Goal: Task Accomplishment & Management: Complete application form

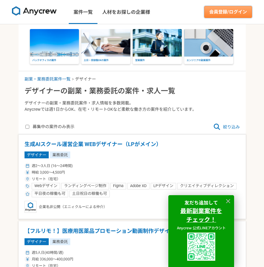
click at [233, 12] on link "会員登録/ログイン" at bounding box center [228, 12] width 48 height 12
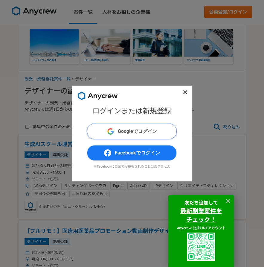
click at [158, 134] on button "Googleでログイン" at bounding box center [132, 131] width 90 height 16
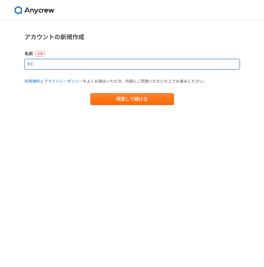
drag, startPoint x: 102, startPoint y: 65, endPoint x: -10, endPoint y: 58, distance: 112.0
click at [0, 58] on html "アカウントの新規作成 名前 Y C 利用規約 と プライバシーポリシー をよくお読みいただき、内容にご同意いただいた上でお進みください。 同意して続ける in…" at bounding box center [132, 133] width 264 height 267
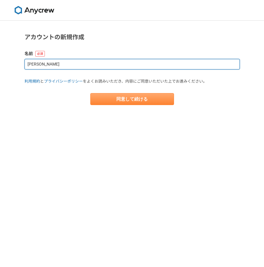
type input "相澤裕子"
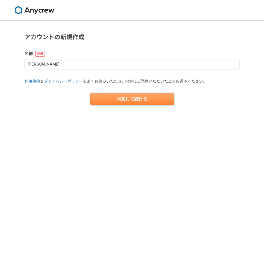
click at [135, 97] on button "同意して続ける" at bounding box center [132, 99] width 84 height 12
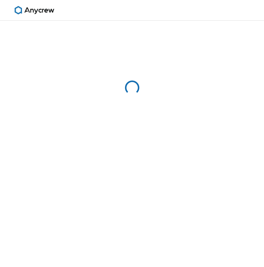
select select "13"
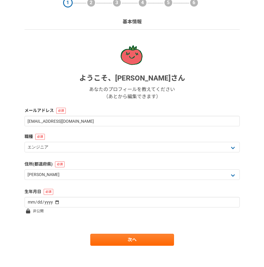
scroll to position [31, 0]
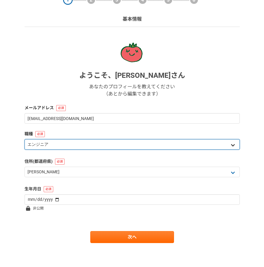
click at [191, 143] on select "エンジニア デザイナー ライター 営業 マーケティング 企画・事業開発 バックオフィス その他" at bounding box center [132, 144] width 215 height 10
select select "2"
click at [25, 139] on select "エンジニア デザイナー ライター 営業 マーケティング 企画・事業開発 バックオフィス その他" at bounding box center [132, 144] width 215 height 10
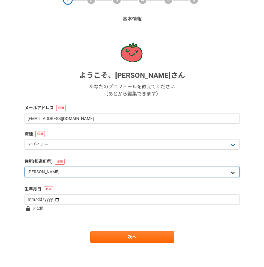
click at [230, 173] on select "北海道 青森県 岩手県 宮城県 秋田県 山形県 福島県 茨城県 栃木県 群馬県 埼玉県 千葉県 東京都 神奈川県 新潟県 富山県 石川県 福井県 山梨県 長野…" at bounding box center [132, 171] width 215 height 10
select select "4"
click at [25, 166] on select "北海道 青森県 岩手県 宮城県 秋田県 山形県 福島県 茨城県 栃木県 群馬県 埼玉県 千葉県 東京都 神奈川県 新潟県 富山県 石川県 福井県 山梨県 長野…" at bounding box center [132, 171] width 215 height 10
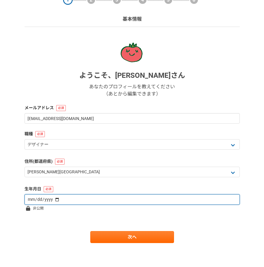
click at [88, 199] on input "date" at bounding box center [132, 199] width 215 height 10
type input "1973-09-18"
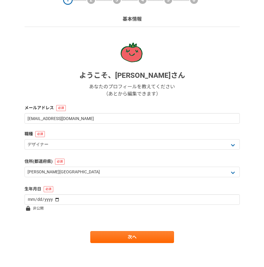
click at [119, 244] on main "1 2 3 4 5 6 基本情報 ようこそ、 相澤裕子 さん あなたのプロフィールを教えてください （あとから編集できます） メールアドレス nicocray…" at bounding box center [132, 127] width 227 height 277
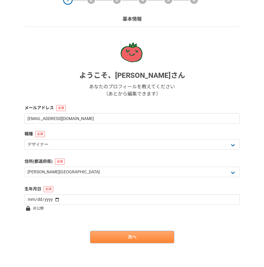
click at [124, 236] on link "次へ" at bounding box center [132, 237] width 84 height 12
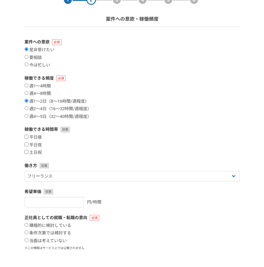
scroll to position [0, 0]
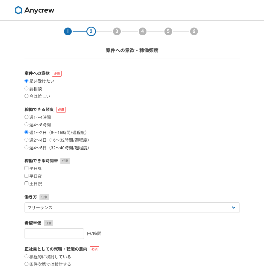
click at [29, 147] on label "週4〜5日（32〜40時間/週程度）" at bounding box center [58, 147] width 67 height 5
click at [28, 147] on input "週4〜5日（32〜40時間/週程度）" at bounding box center [27, 147] width 4 height 4
radio input "true"
click at [27, 166] on div "稼働できる時間帯 平日昼 平日夜 土日祝" at bounding box center [132, 171] width 215 height 29
click at [27, 168] on input "平日昼" at bounding box center [27, 168] width 4 height 4
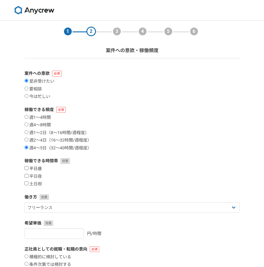
checkbox input "true"
click at [27, 185] on input "土日祝" at bounding box center [27, 183] width 4 height 4
checkbox input "true"
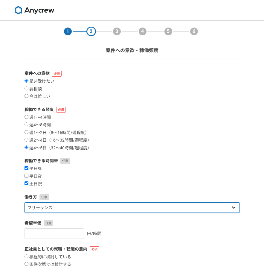
click at [235, 208] on select "フリーランス 副業 その他" at bounding box center [132, 207] width 215 height 10
click at [25, 202] on select "フリーランス 副業 その他" at bounding box center [132, 207] width 215 height 10
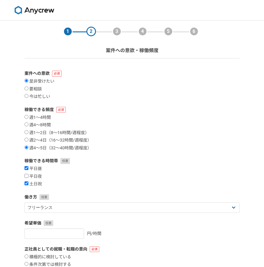
click at [224, 163] on label "稼働できる時間帯" at bounding box center [132, 160] width 215 height 6
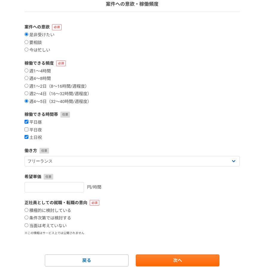
scroll to position [70, 0]
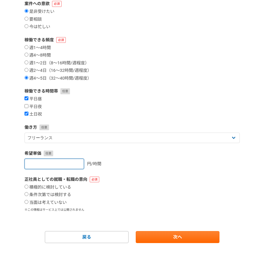
click at [64, 165] on input "number" at bounding box center [54, 163] width 59 height 10
type input "2500"
click at [172, 200] on div "積極的に検討している 条件次第では検討する 当面は考えていない" at bounding box center [132, 194] width 215 height 21
click at [26, 185] on input "積極的に検討している" at bounding box center [27, 186] width 4 height 4
radio input "true"
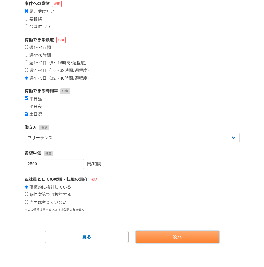
click at [196, 238] on link "次へ" at bounding box center [178, 237] width 84 height 12
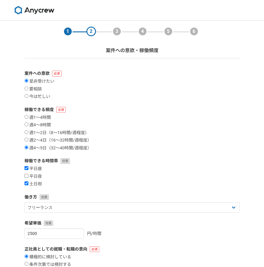
select select
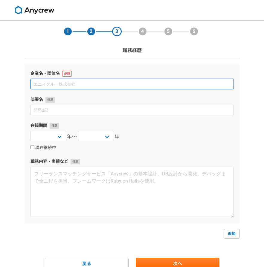
click at [87, 81] on input at bounding box center [131, 84] width 203 height 10
click at [86, 82] on input at bounding box center [131, 84] width 203 height 10
type input "CLASSIX株式会社"
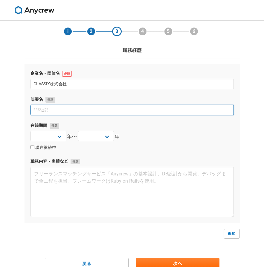
click at [85, 109] on input at bounding box center [131, 110] width 203 height 10
type input "デザイン"
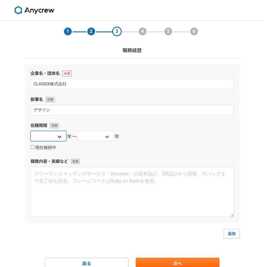
click at [59, 136] on select "2025 2024 2023 2022 2021 2020 2019 2018 2017 2016 2015 2014 2013 2012 2011 2010…" at bounding box center [48, 136] width 36 height 10
select select "2021"
click at [30, 131] on select "2025 2024 2023 2022 2021 2020 2019 2018 2017 2016 2015 2014 2013 2012 2011 2010…" at bounding box center [48, 136] width 36 height 10
click at [101, 135] on select "2025 2024 2023 2022 2021 2020 2019 2018 2017 2016 2015 2014 2013 2012 2011 2010…" at bounding box center [96, 136] width 36 height 10
select select "2025"
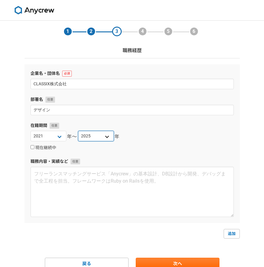
click at [78, 131] on select "2025 2024 2023 2022 2021 2020 2019 2018 2017 2016 2015 2014 2013 2012 2011 2010…" at bounding box center [96, 136] width 36 height 10
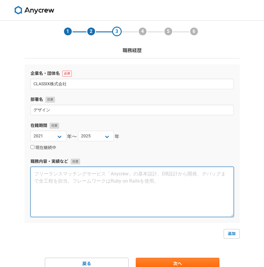
click at [104, 178] on textarea at bounding box center [131, 191] width 203 height 50
click at [106, 176] on textarea at bounding box center [131, 191] width 203 height 50
paste textarea "1.3DCGモデル制作 2.チラシ等各種印刷物デザイン 3.動画制作 4.キャラクター制作 5.ロゴデザイン 6.キャッチコピー作成 7.オウンドメディア記事…"
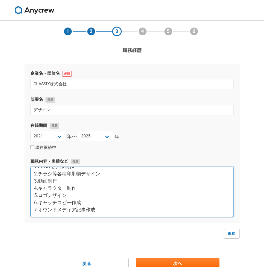
scroll to position [14, 0]
type textarea "1.3DCGモデル制作 2.チラシ等各種印刷物デザイン 3.動画制作 4.キャラクター制作 5.ロゴデザイン 6.キャッチコピー作成 7.オウンドメディア記事…"
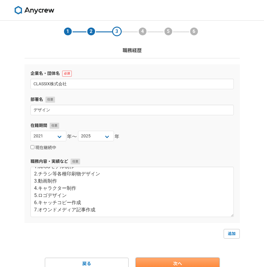
click at [150, 262] on link "次へ" at bounding box center [178, 263] width 84 height 12
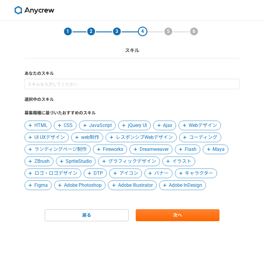
click at [131, 161] on span "グラフィックデザイン" at bounding box center [132, 160] width 48 height 7
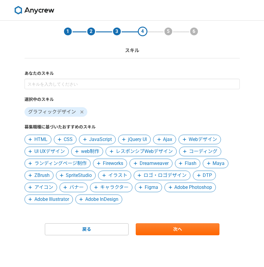
click at [72, 187] on span "バナー" at bounding box center [76, 186] width 14 height 7
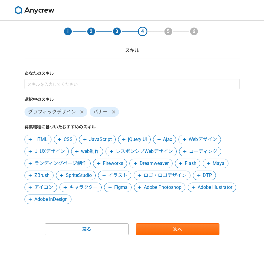
drag, startPoint x: 45, startPoint y: 186, endPoint x: 55, endPoint y: 187, distance: 10.5
click at [45, 187] on span "アイコン" at bounding box center [43, 186] width 19 height 7
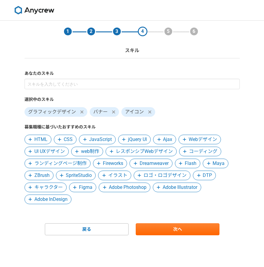
click at [54, 187] on span "キャラクター" at bounding box center [48, 186] width 28 height 7
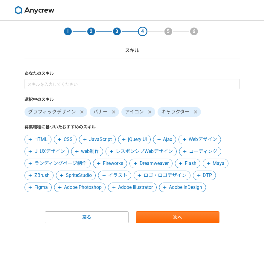
click at [76, 189] on span "Adobe Photoshop" at bounding box center [83, 186] width 38 height 7
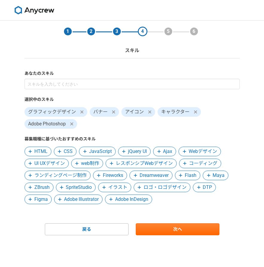
click at [76, 199] on span "Adobe Illustrator" at bounding box center [81, 198] width 35 height 7
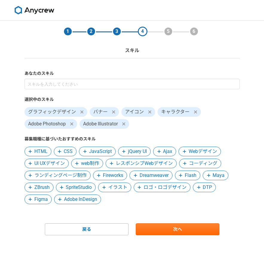
click at [156, 188] on span "ロゴ・ロゴデザイン" at bounding box center [164, 186] width 43 height 7
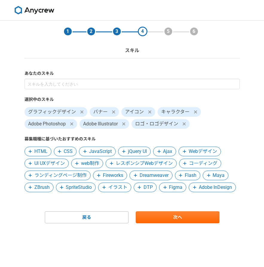
click at [111, 187] on span "イラスト" at bounding box center [117, 186] width 19 height 7
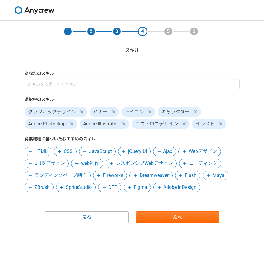
click at [112, 189] on span "DTP" at bounding box center [112, 186] width 9 height 7
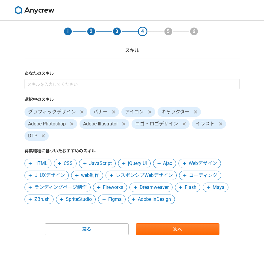
click at [205, 163] on span "Webデザイン" at bounding box center [203, 163] width 28 height 7
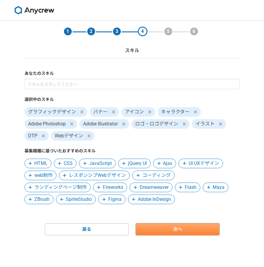
click at [181, 225] on link "次へ" at bounding box center [178, 229] width 84 height 12
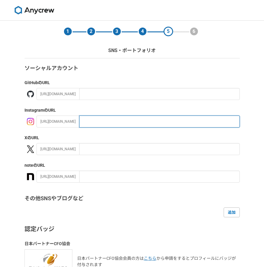
click at [97, 118] on input "text" at bounding box center [159, 121] width 160 height 12
type input "あ"
type input "t"
drag, startPoint x: 97, startPoint y: 123, endPoint x: 97, endPoint y: 116, distance: 7.2
click at [97, 123] on input "ateliereshiki" at bounding box center [159, 121] width 160 height 12
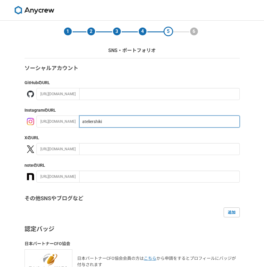
drag, startPoint x: 122, startPoint y: 124, endPoint x: 41, endPoint y: 125, distance: 81.0
click at [41, 125] on div "https://instagram.com/ ateliershiki" at bounding box center [137, 121] width 203 height 12
type input "ateliershiki"
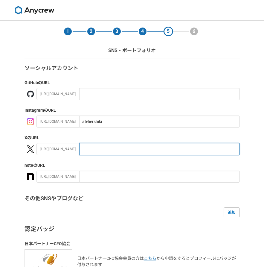
click at [84, 153] on input "text" at bounding box center [159, 149] width 160 height 12
paste input "ateliershiki"
type input "ateliershiki"
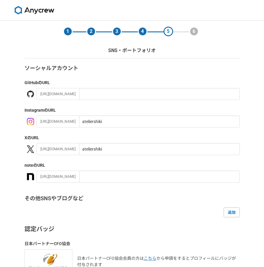
click at [119, 208] on div "追加" at bounding box center [132, 212] width 215 height 10
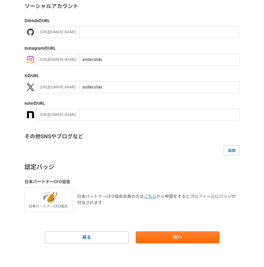
scroll to position [62, 0]
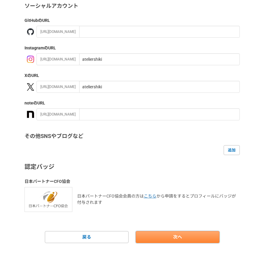
click at [177, 236] on link "次へ" at bounding box center [178, 237] width 84 height 12
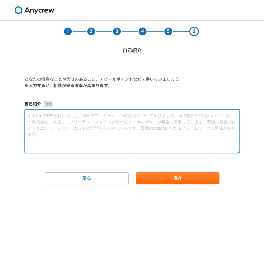
click at [149, 114] on textarea at bounding box center [132, 131] width 215 height 44
paste textarea "チャットツールや電話、オンライン会議を通じて、メンバーとの情報の共有や報告、相談といった いわゆる「報連相」をマメに行うことを心がけています。 その結果、フル…"
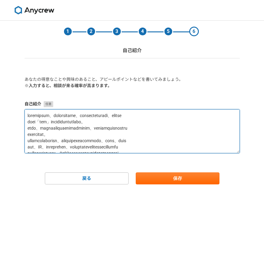
scroll to position [41, 0]
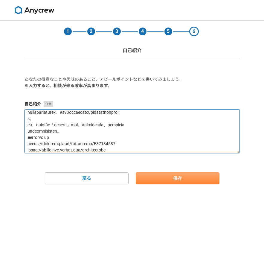
type textarea "チャットツールや電話、オンライン会議を通じて、メンバーとの情報の共有や報告、相談といった いわゆる「報連相」をマメに行うことを心がけています。 その結果、フル…"
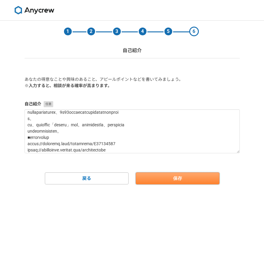
click at [187, 178] on button "保存" at bounding box center [178, 178] width 84 height 12
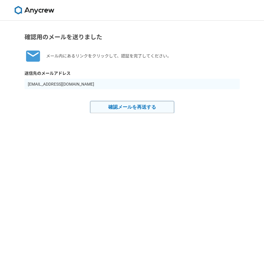
click at [140, 105] on button "確認メールを再送する" at bounding box center [132, 107] width 84 height 12
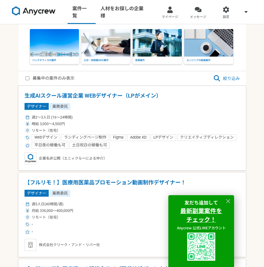
click at [30, 77] on label "募集中の案件のみ表示" at bounding box center [49, 78] width 49 height 7
click at [29, 77] on input "募集中の案件のみ表示" at bounding box center [27, 78] width 4 height 4
checkbox input "true"
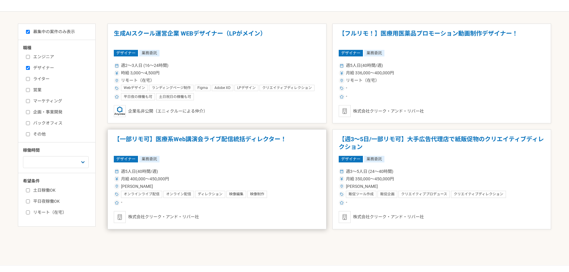
scroll to position [169, 0]
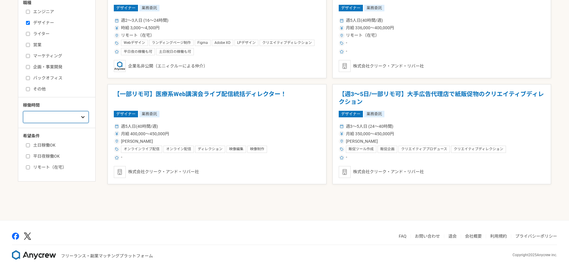
click at [77, 118] on select "週1人日（8時間）以下 週2人日（16時間）以下 週3人日（24時間）以下 週4人日（32時間）以下 週5人日（40時間）以下" at bounding box center [56, 117] width 66 height 12
drag, startPoint x: 51, startPoint y: 213, endPoint x: 35, endPoint y: 169, distance: 46.8
click at [51, 211] on div "募集中の案件のみ表示 職種 エンジニア デザイナー ライター 営業 マーケティング 企画・事業開発 バックオフィス その他 稼働時間 週1人日（8時間）以下 …" at bounding box center [284, 99] width 533 height 242
click at [29, 166] on input "リモート（在宅）" at bounding box center [28, 168] width 4 height 4
checkbox input "true"
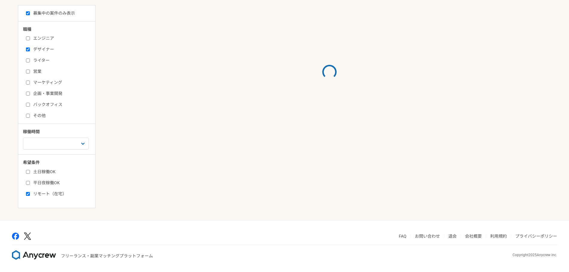
scroll to position [142, 0]
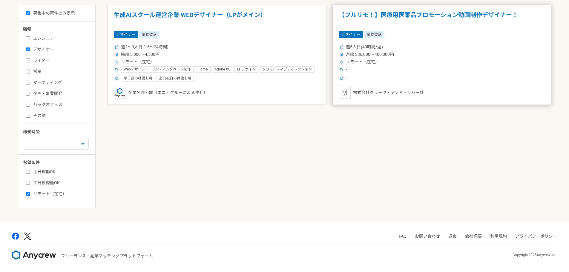
click at [264, 13] on h1 "【フルリモ！】医療用医薬品プロモーション動画制作デザイナー！" at bounding box center [442, 18] width 206 height 15
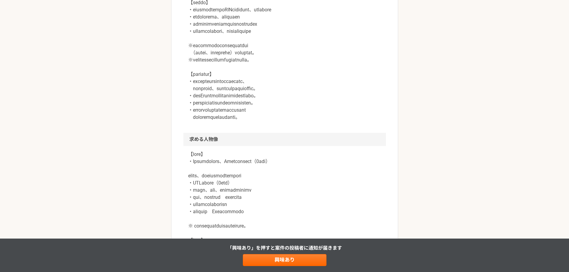
scroll to position [299, 0]
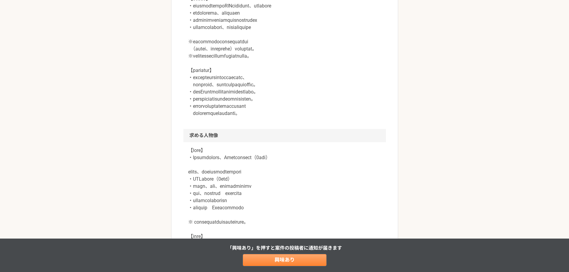
click at [264, 258] on link "興味あり" at bounding box center [285, 260] width 84 height 12
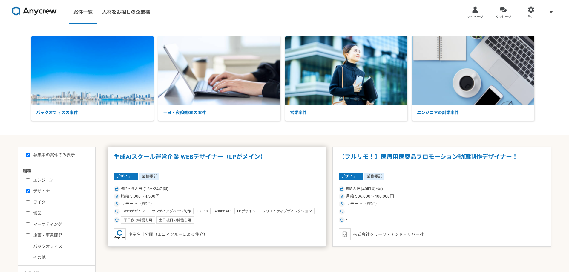
click at [208, 158] on h1 "生成AIスクール運営企業 WEBデザイナー（LPがメイン）" at bounding box center [217, 160] width 206 height 15
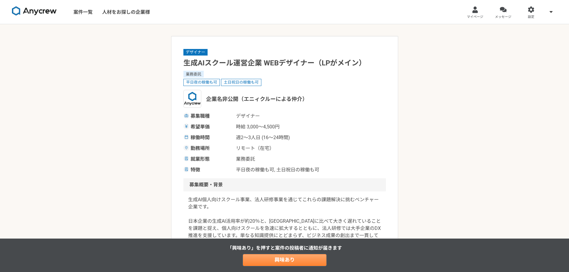
click at [264, 263] on link "興味あり" at bounding box center [285, 260] width 84 height 12
